Goal: Task Accomplishment & Management: Manage account settings

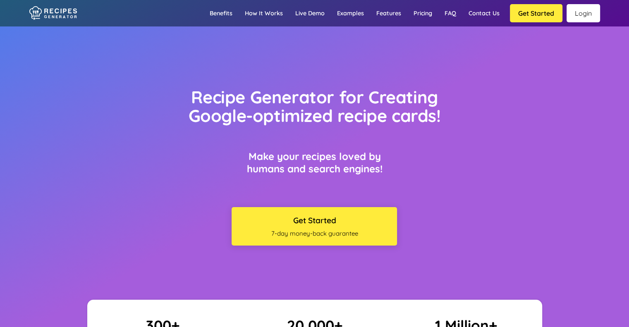
click at [578, 12] on link "Login" at bounding box center [584, 13] width 34 height 18
click at [578, 16] on link "Login" at bounding box center [584, 13] width 34 height 18
click at [578, 17] on link "Login" at bounding box center [584, 13] width 34 height 18
click at [586, 8] on link "Login" at bounding box center [584, 13] width 34 height 18
